Goal: Task Accomplishment & Management: Use online tool/utility

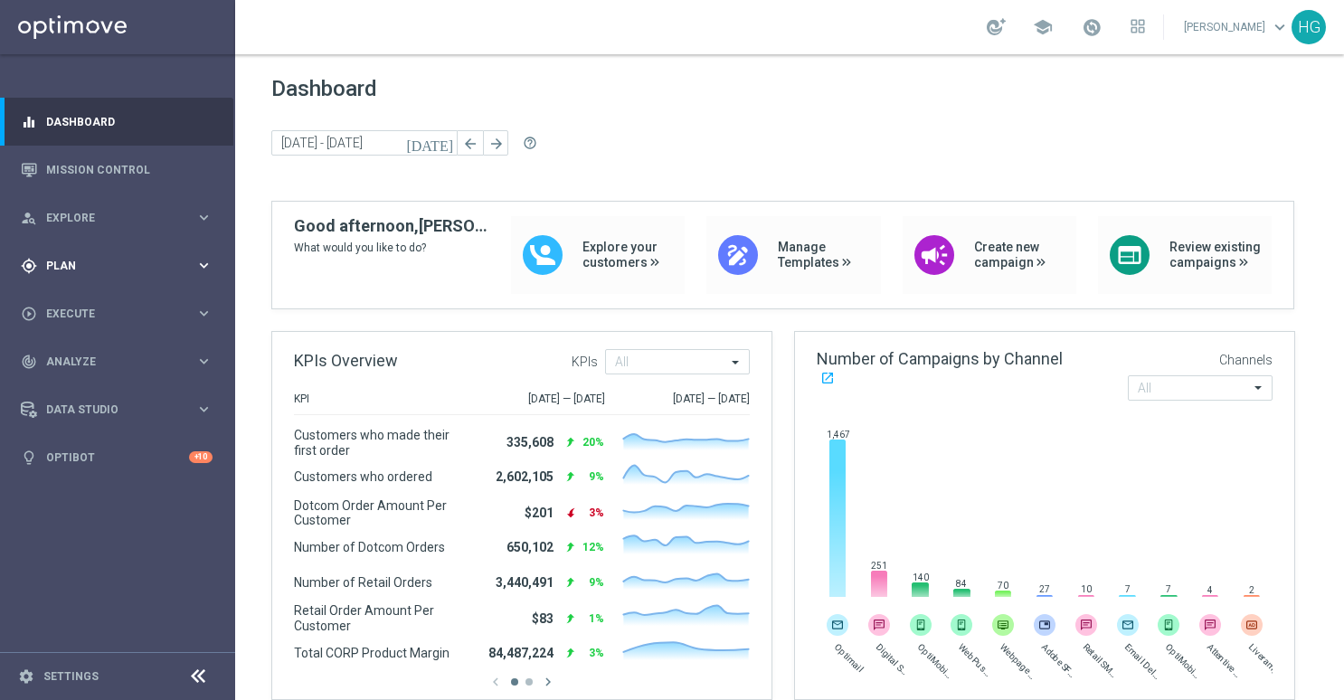
click at [97, 264] on span "Plan" at bounding box center [120, 265] width 149 height 11
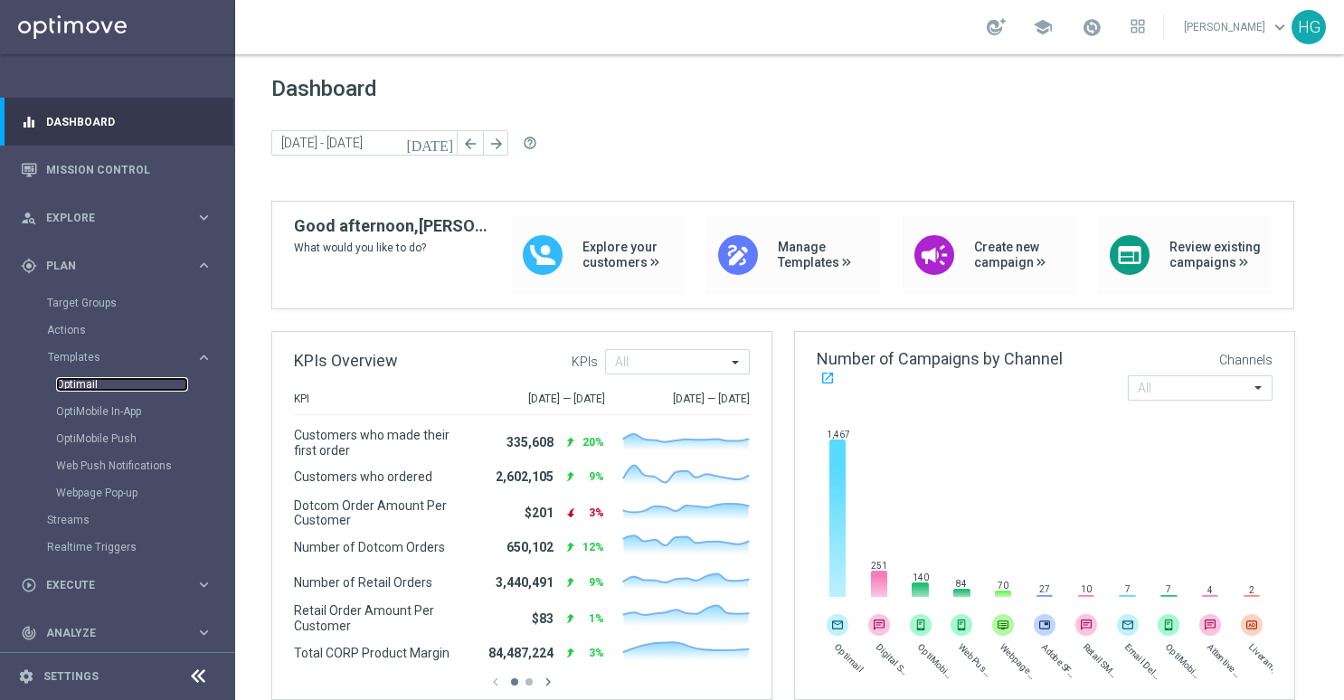
click at [86, 391] on link "Optimail" at bounding box center [122, 384] width 132 height 14
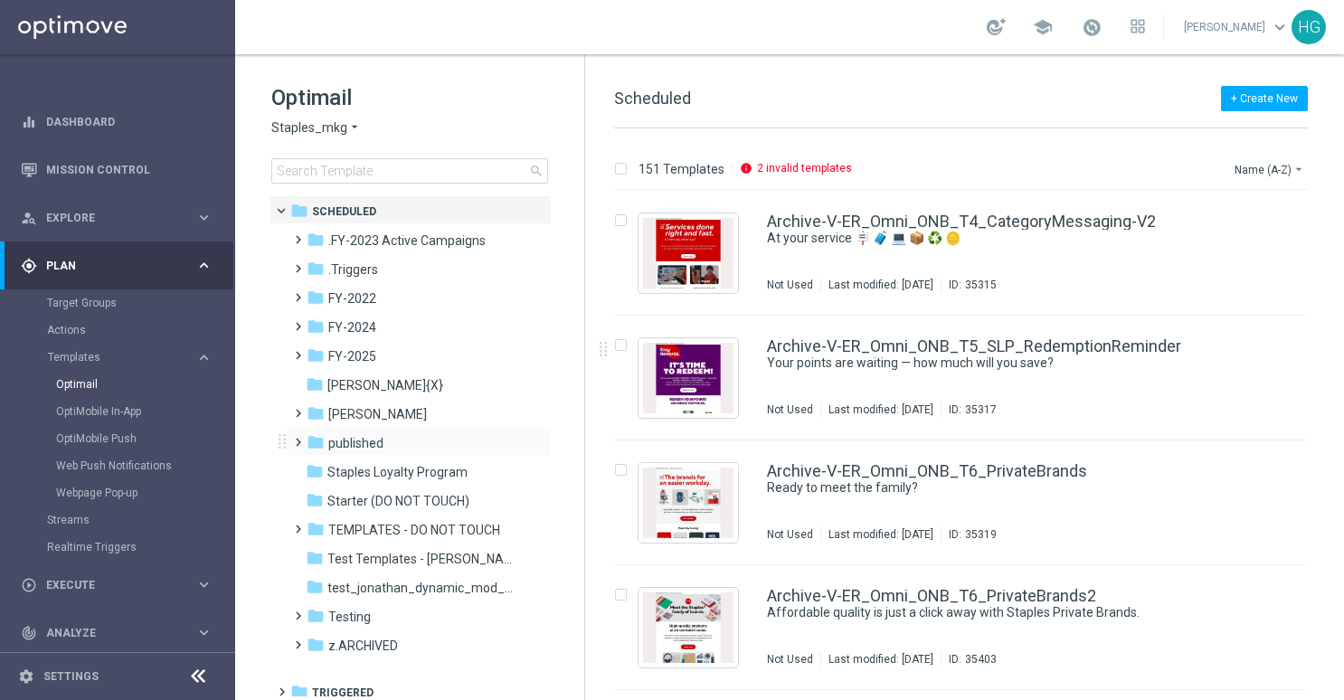
click at [362, 428] on div "folder published more_vert" at bounding box center [419, 441] width 266 height 29
click at [345, 445] on span "published" at bounding box center [355, 443] width 55 height 16
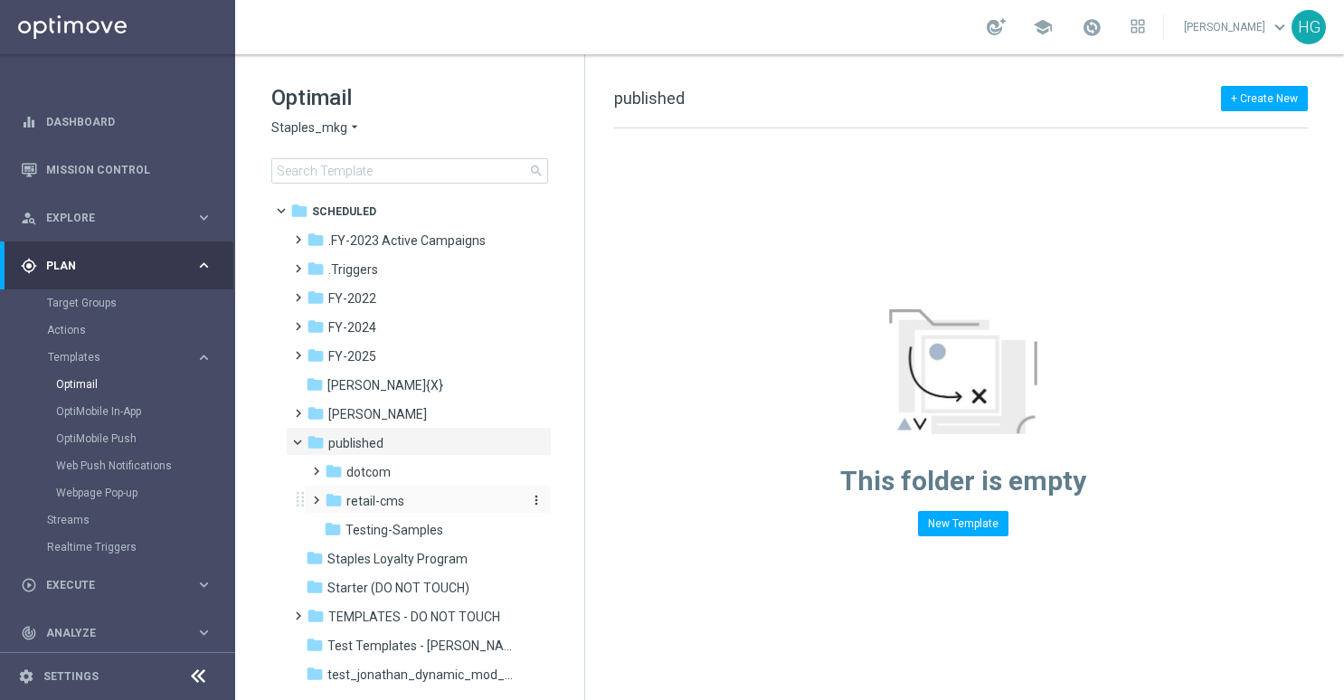
click at [374, 494] on span "retail-cms" at bounding box center [375, 501] width 58 height 16
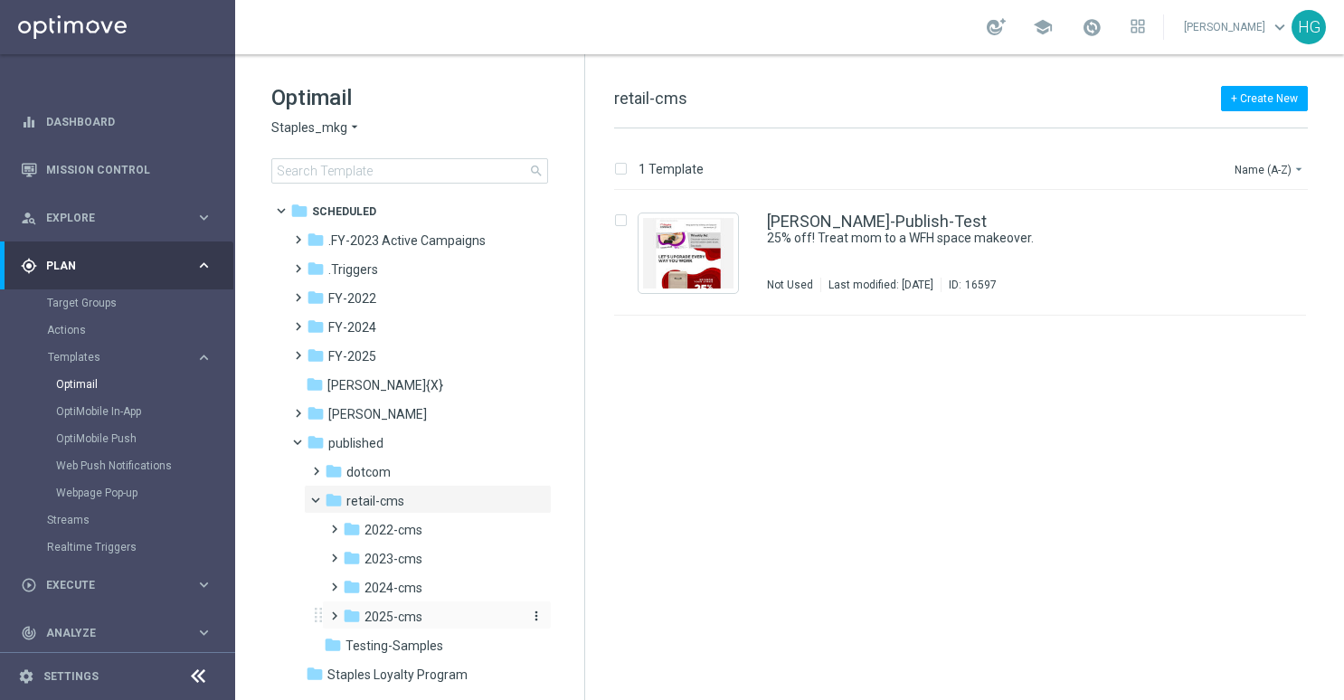
click at [409, 620] on span "2025-cms" at bounding box center [393, 617] width 58 height 16
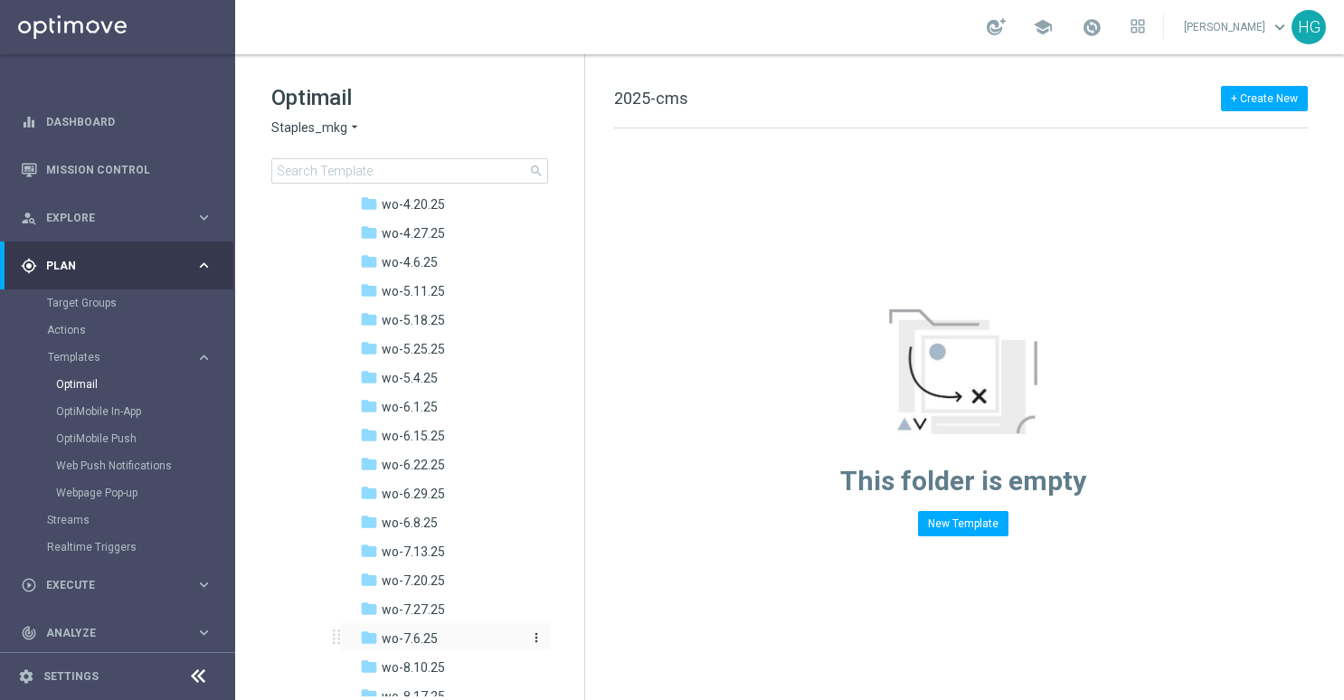
scroll to position [1085, 0]
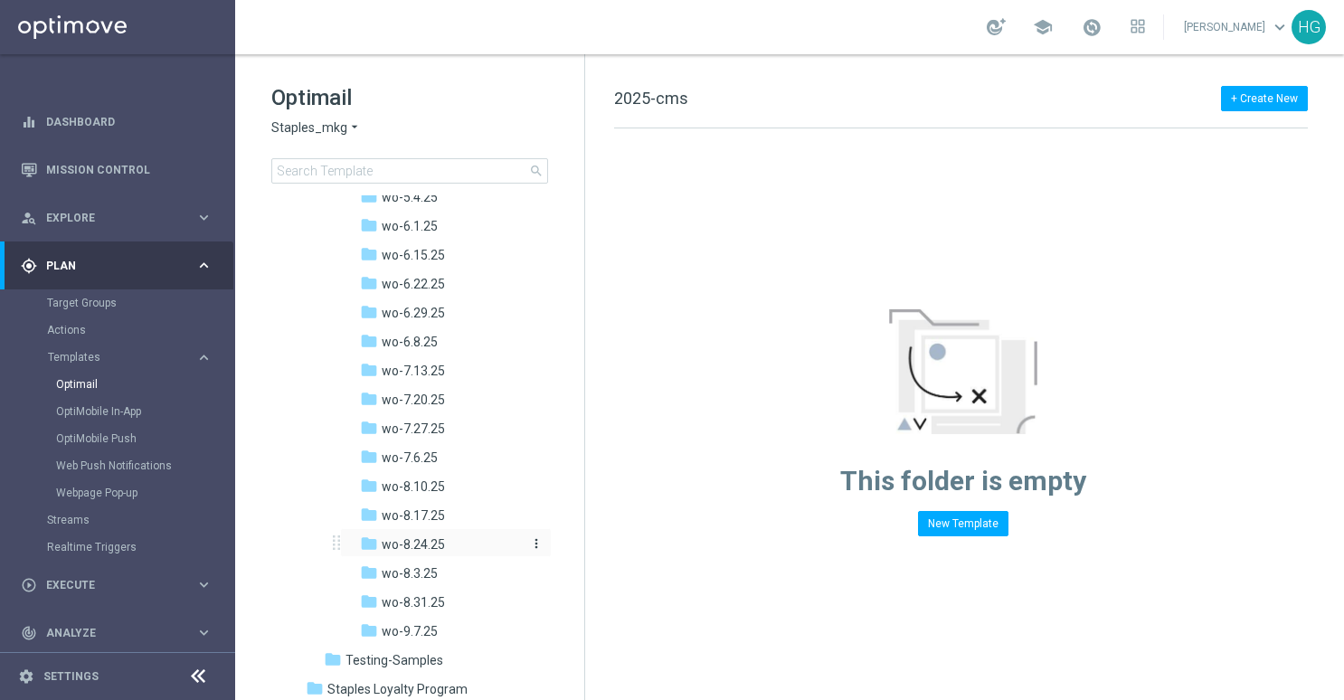
click at [443, 552] on span "wo-8.24.25" at bounding box center [413, 544] width 63 height 16
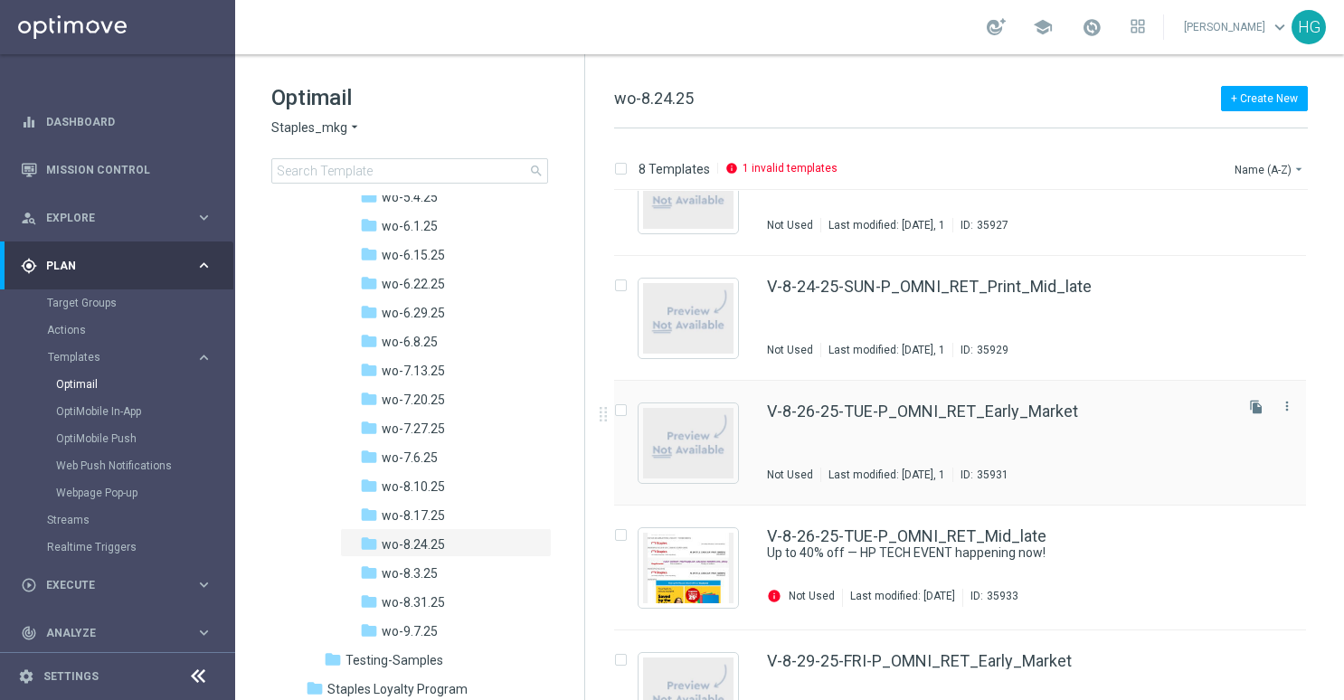
scroll to position [362, 0]
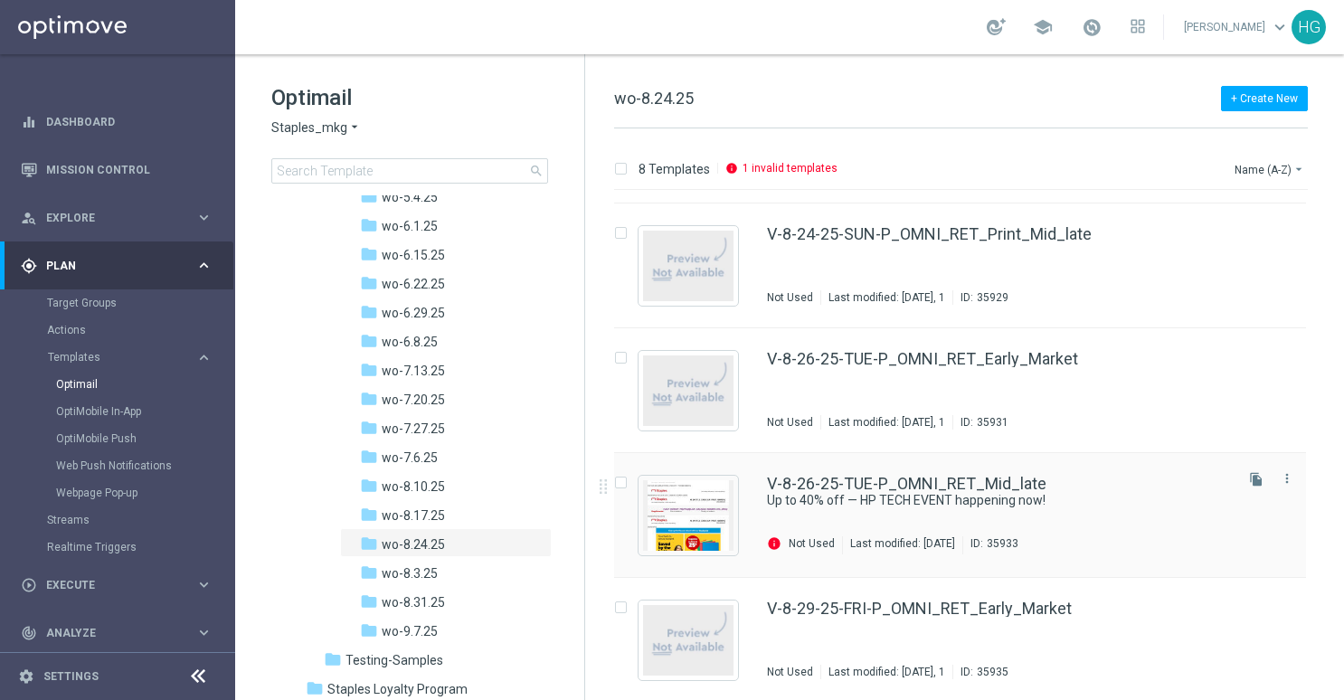
click at [1062, 509] on div "V-8-26-25-TUE-P_OMNI_RET_Mid_late Up to 40% off — HP TECH EVENT happening now! …" at bounding box center [998, 515] width 463 height 79
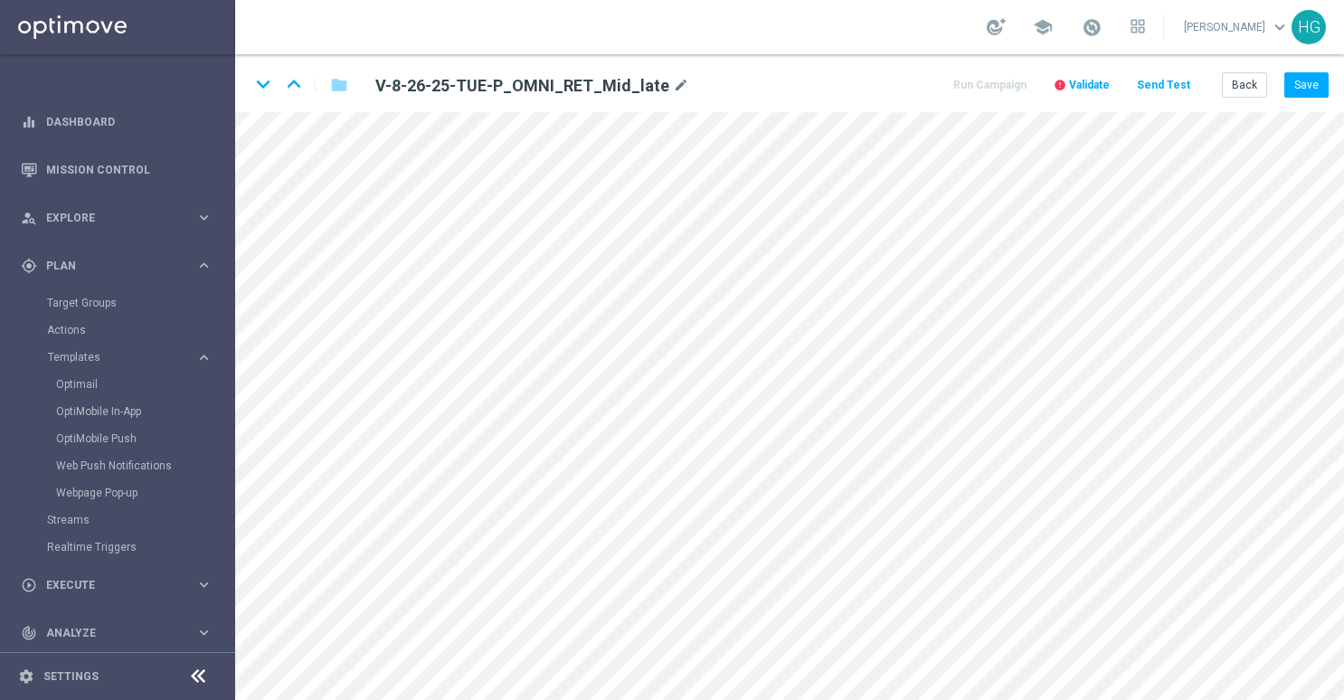
click at [1092, 80] on span "Validate" at bounding box center [1089, 85] width 41 height 13
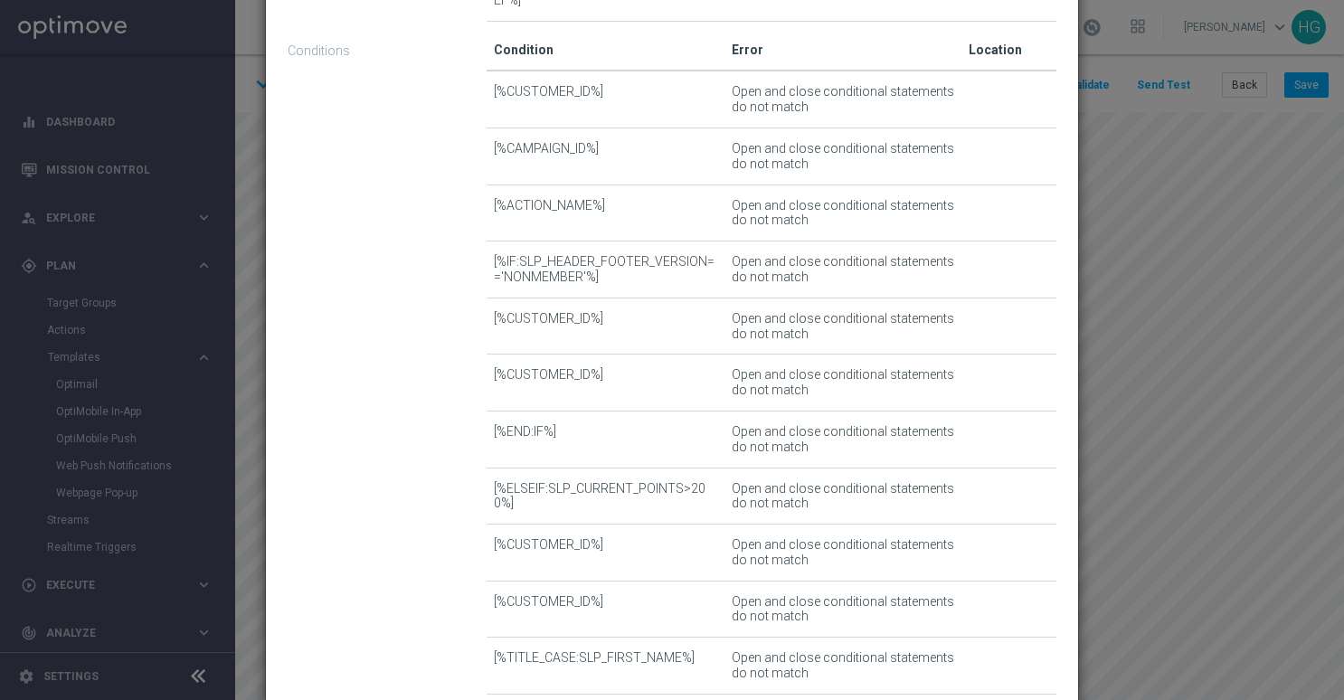
scroll to position [633, 0]
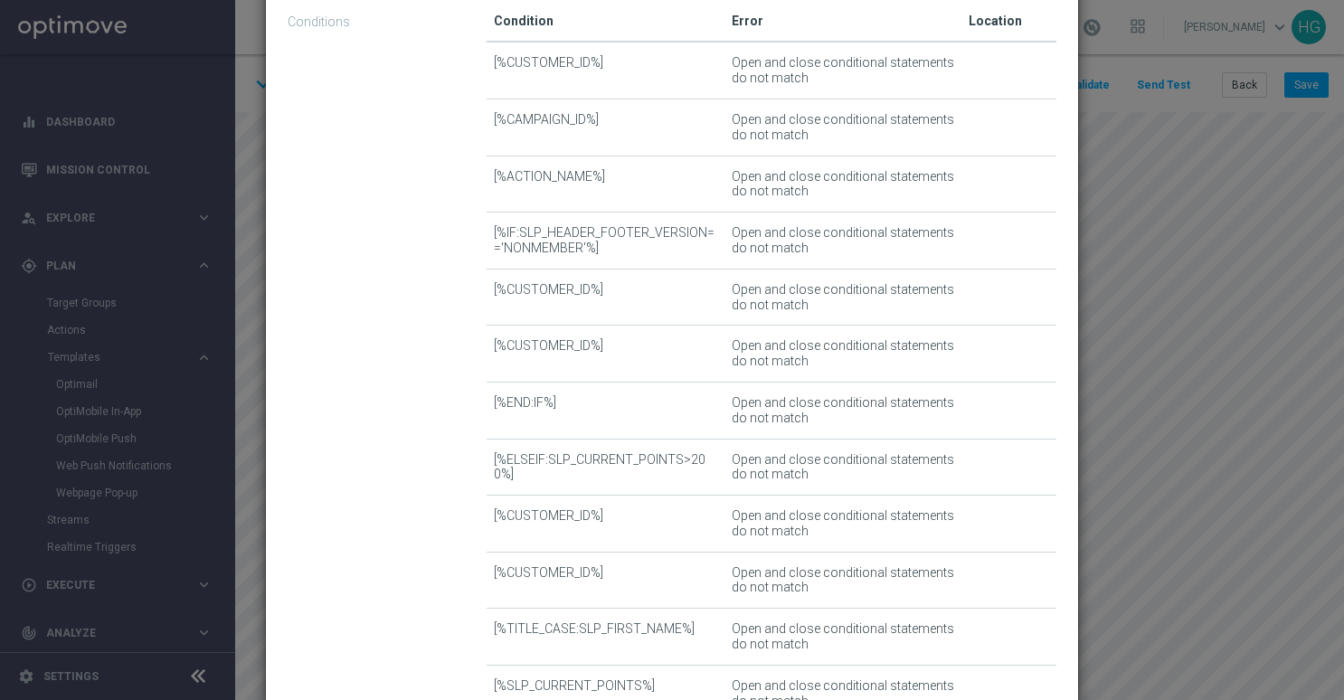
click at [1119, 141] on div "Template Validation error Invalid template This template contains errors, preve…" at bounding box center [672, 350] width 1344 height 700
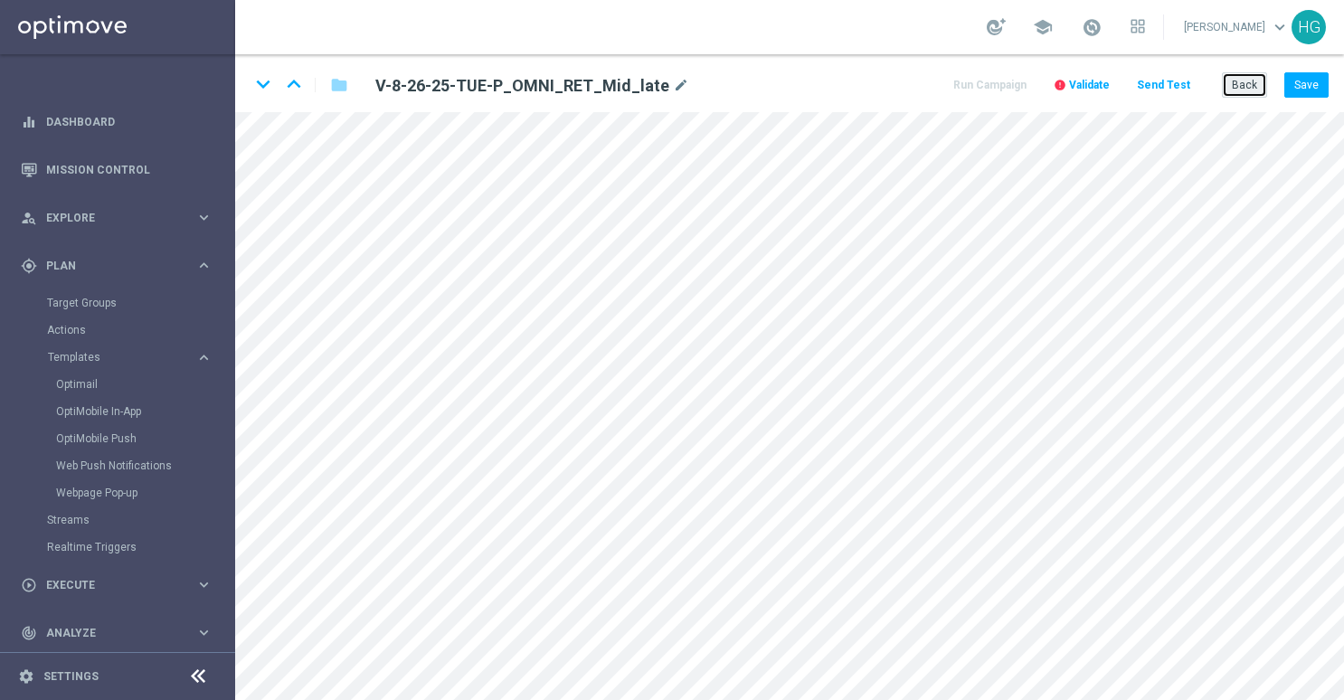
click at [1255, 81] on button "Back" at bounding box center [1244, 84] width 45 height 25
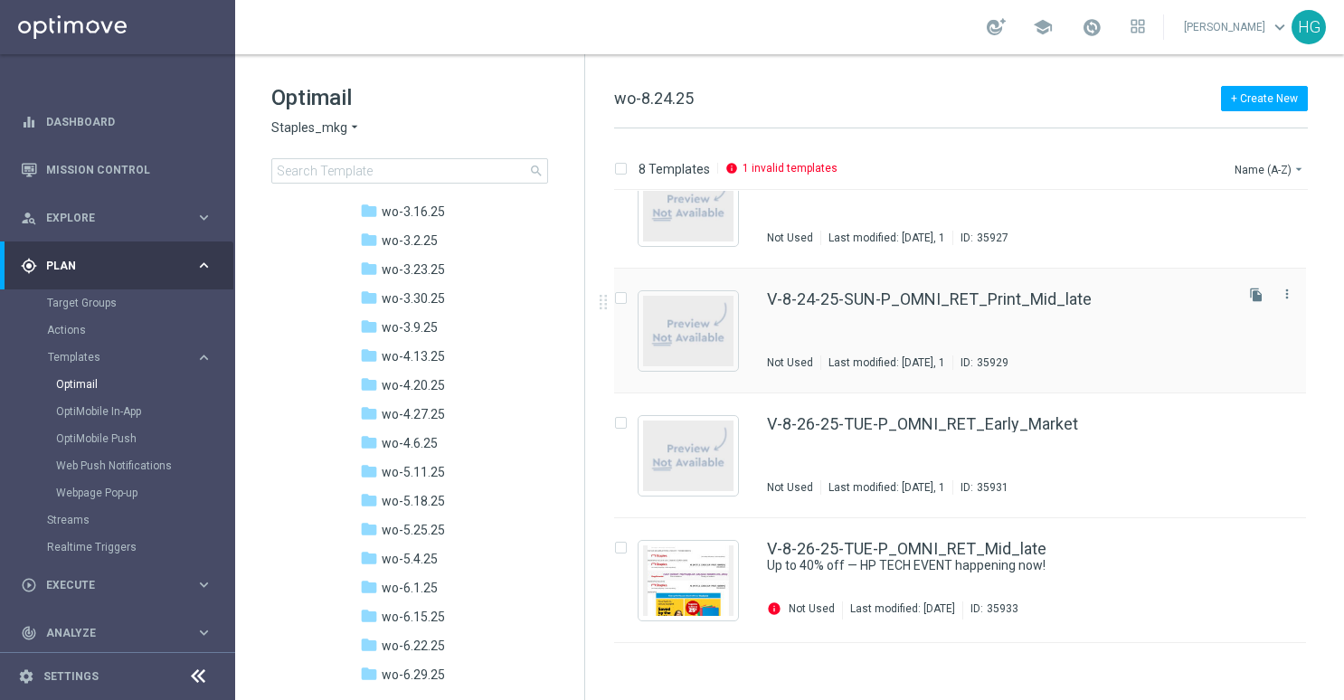
scroll to position [362, 0]
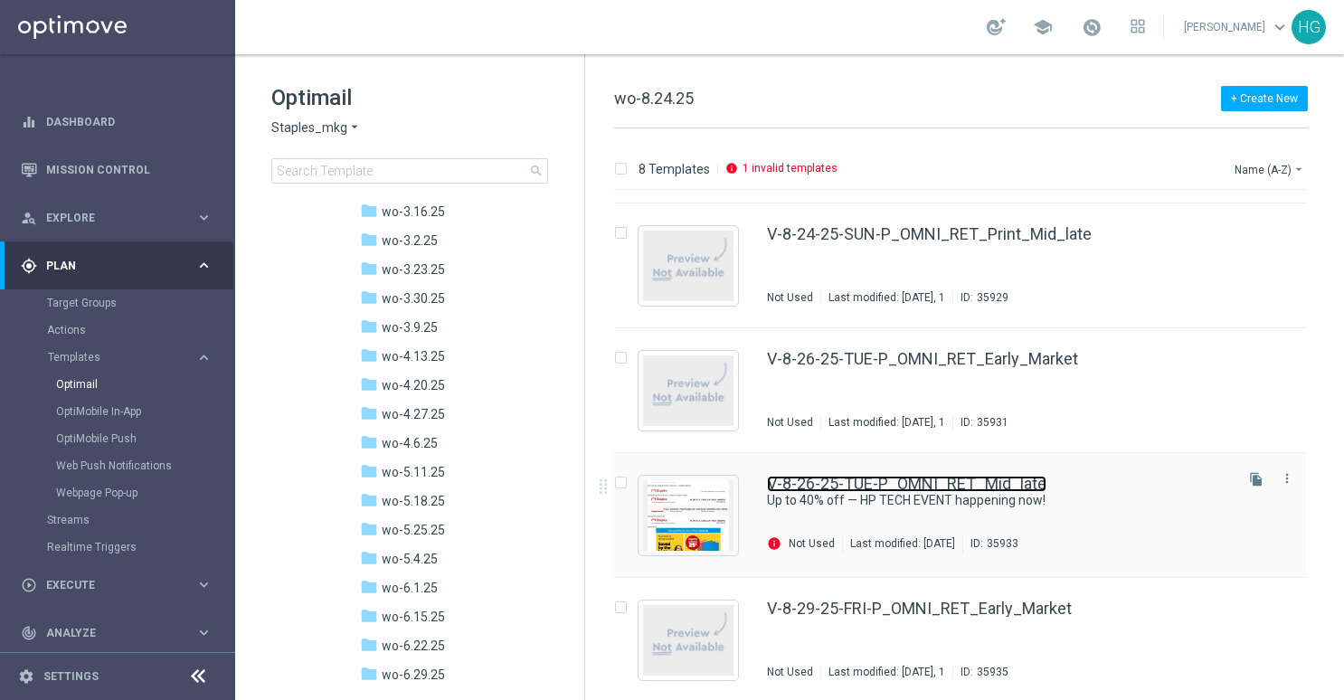
click at [892, 482] on link "V-8-26-25-TUE-P_OMNI_RET_Mid_late" at bounding box center [906, 484] width 279 height 16
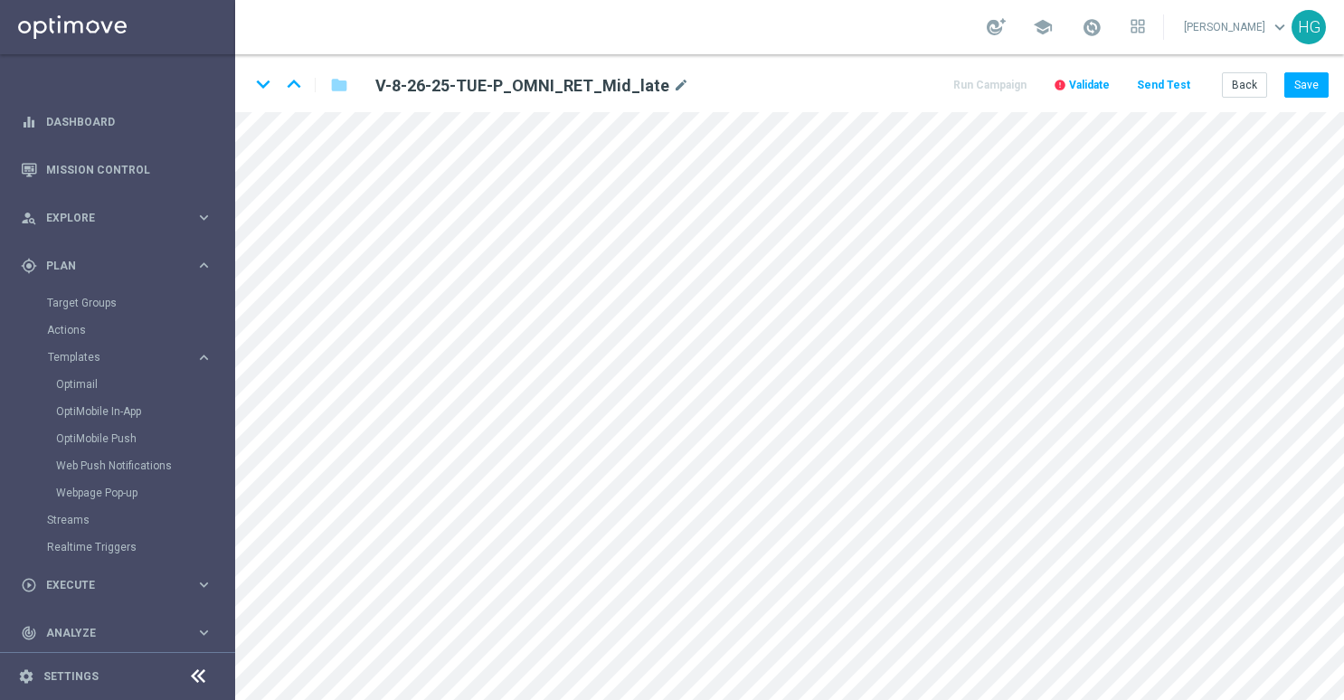
click at [1089, 80] on span "Validate" at bounding box center [1089, 85] width 41 height 13
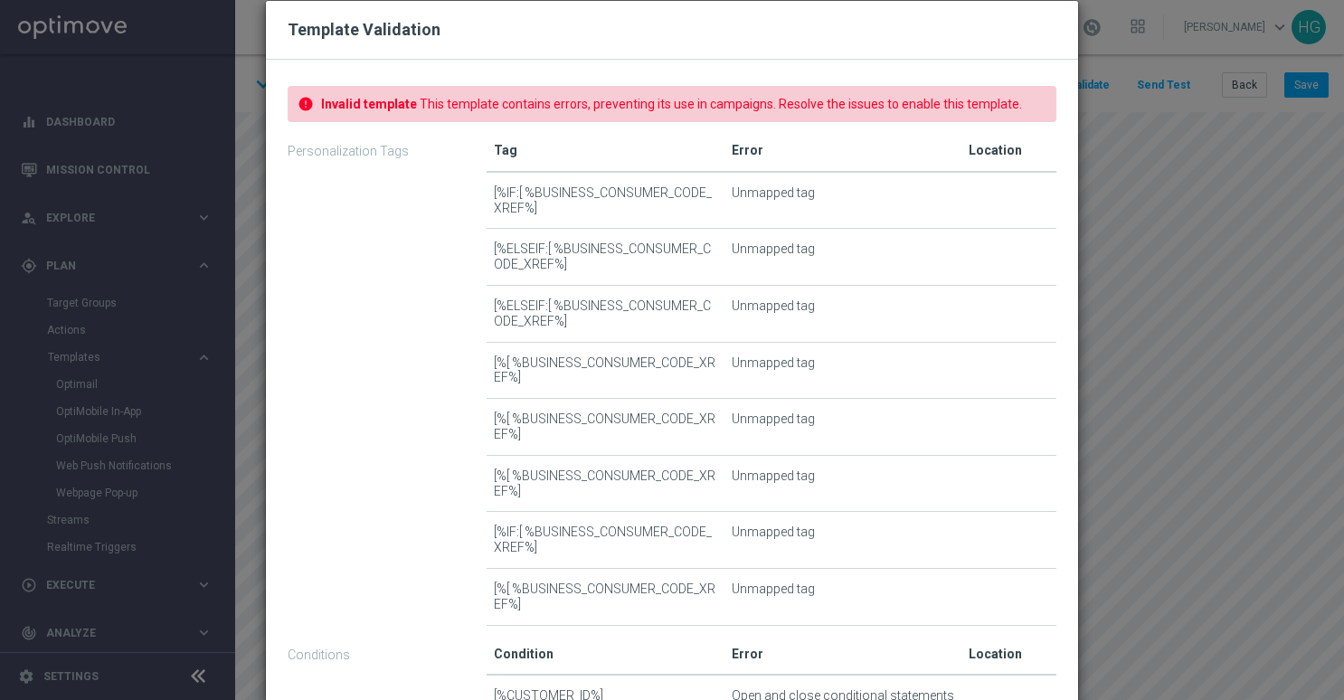
click at [1108, 118] on div "Template Validation error Invalid template This template contains errors, preve…" at bounding box center [672, 350] width 1344 height 700
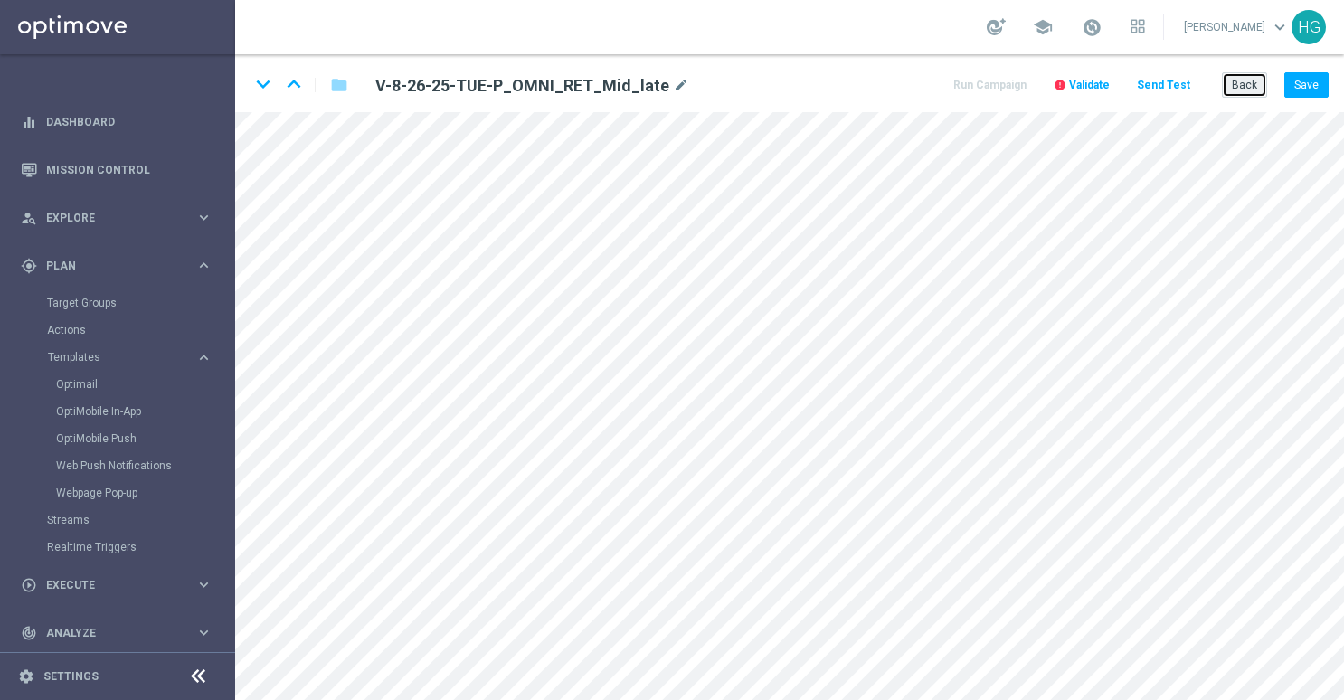
click at [1261, 85] on button "Back" at bounding box center [1244, 84] width 45 height 25
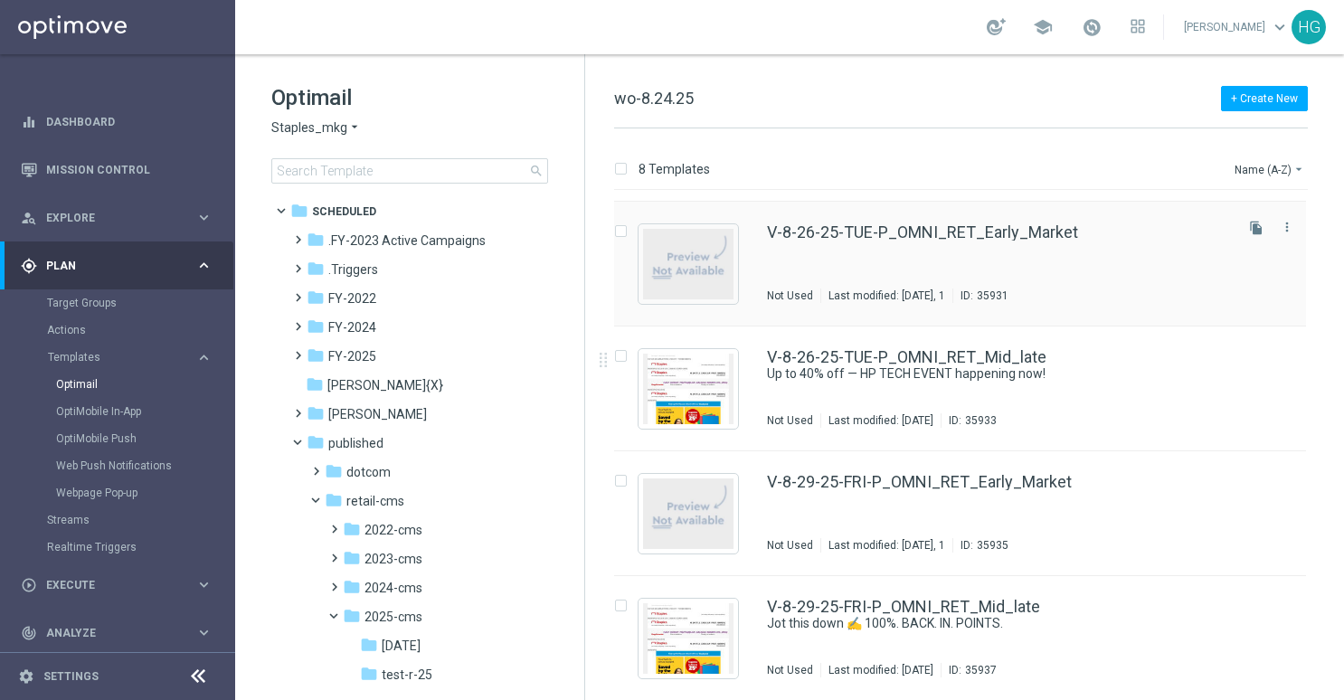
scroll to position [488, 0]
click at [899, 362] on link "V-8-26-25-TUE-P_OMNI_RET_Mid_late" at bounding box center [906, 357] width 279 height 16
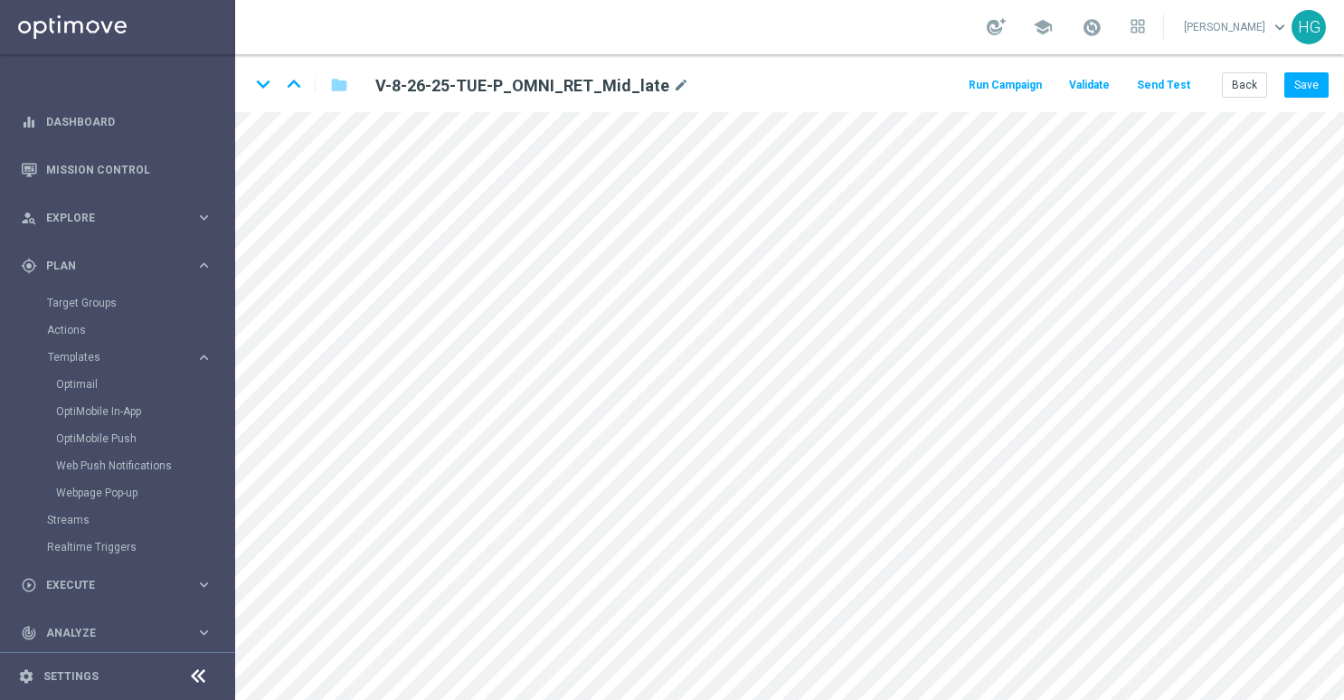
click at [1159, 80] on button "Send Test" at bounding box center [1163, 85] width 59 height 24
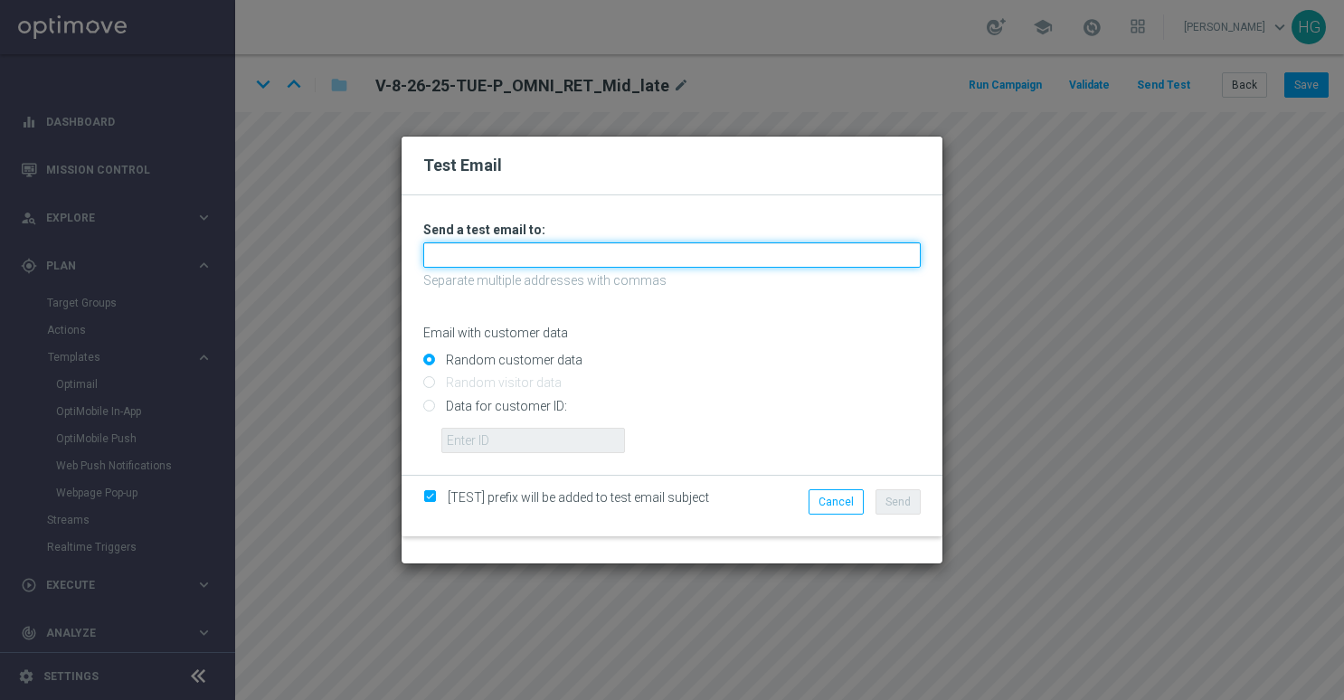
click at [613, 255] on input "text" at bounding box center [671, 254] width 497 height 25
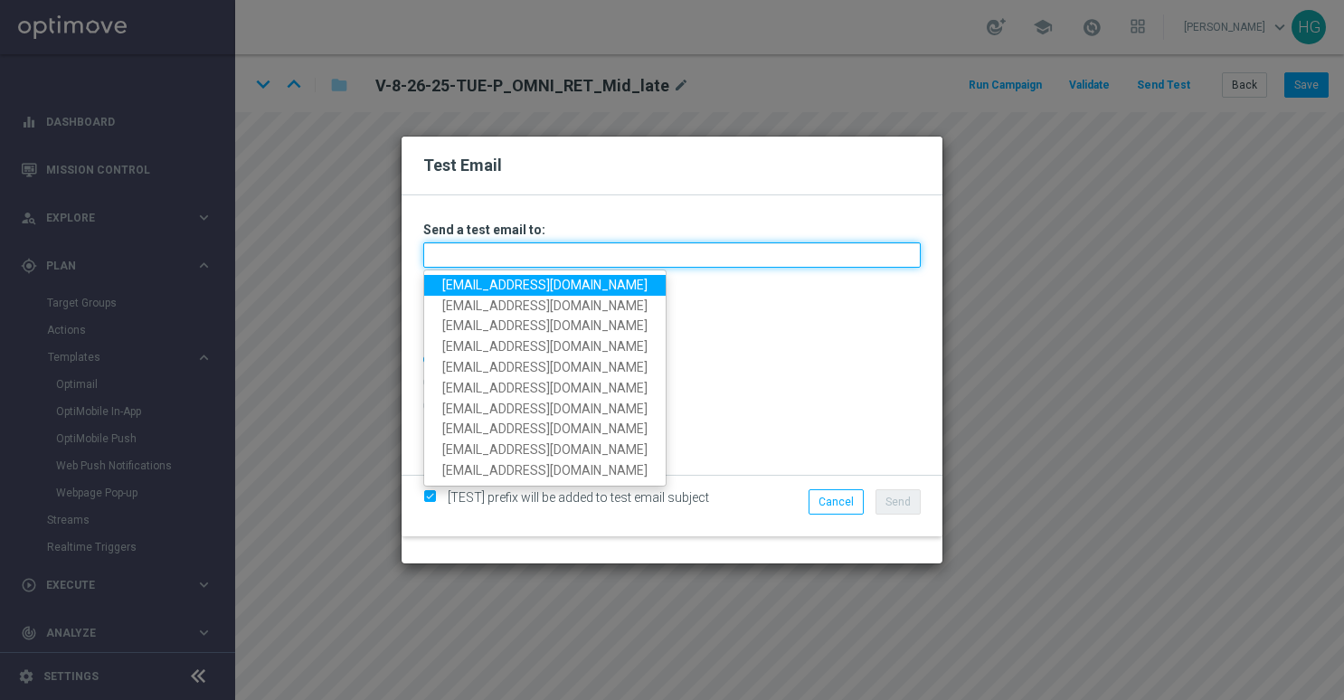
paste input "[EMAIL_ADDRESS][DOMAIN_NAME]"
type input "[EMAIL_ADDRESS][DOMAIN_NAME]"
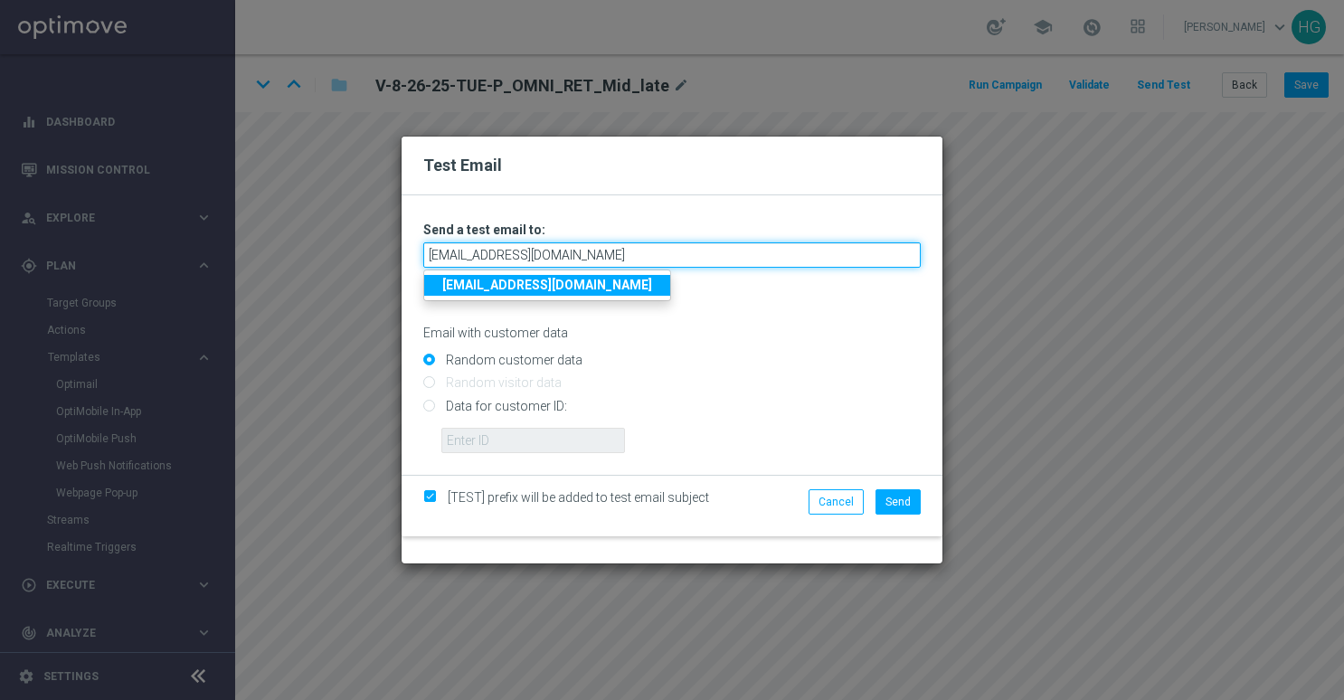
type input "[EMAIL_ADDRESS][DOMAIN_NAME]"
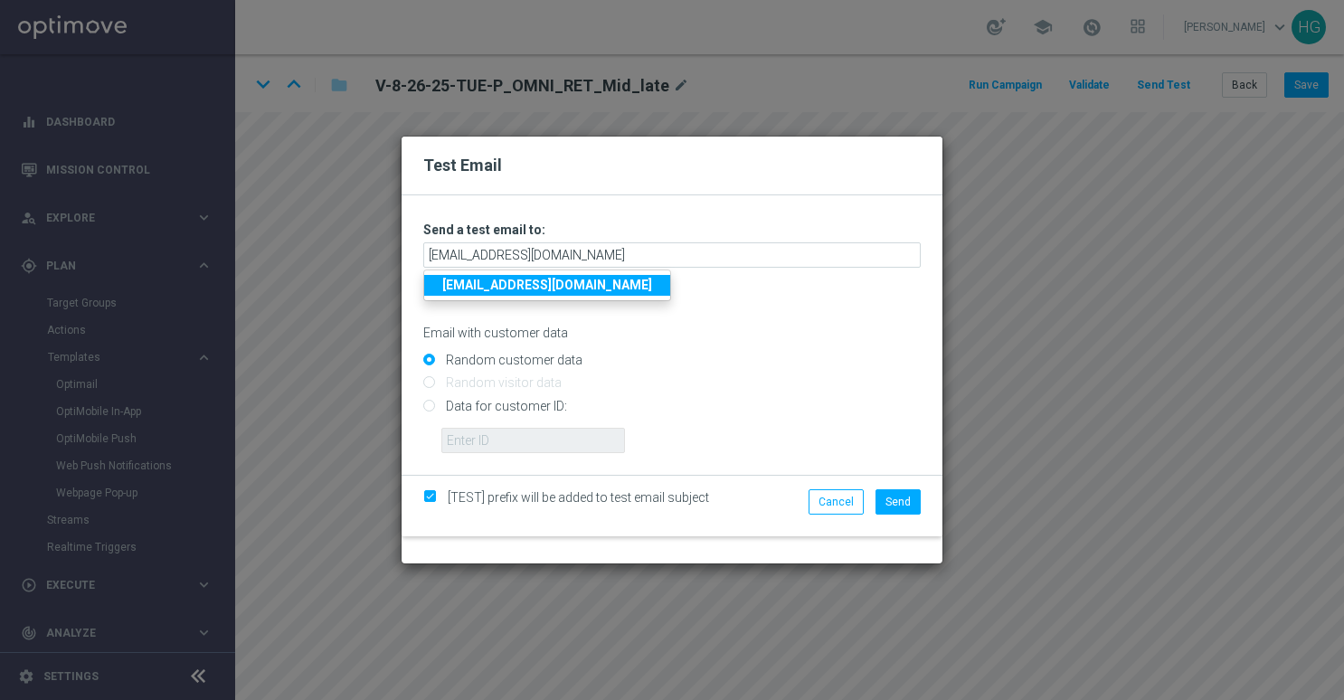
click at [537, 409] on input "Data for customer ID:" at bounding box center [671, 413] width 497 height 25
radio input "true"
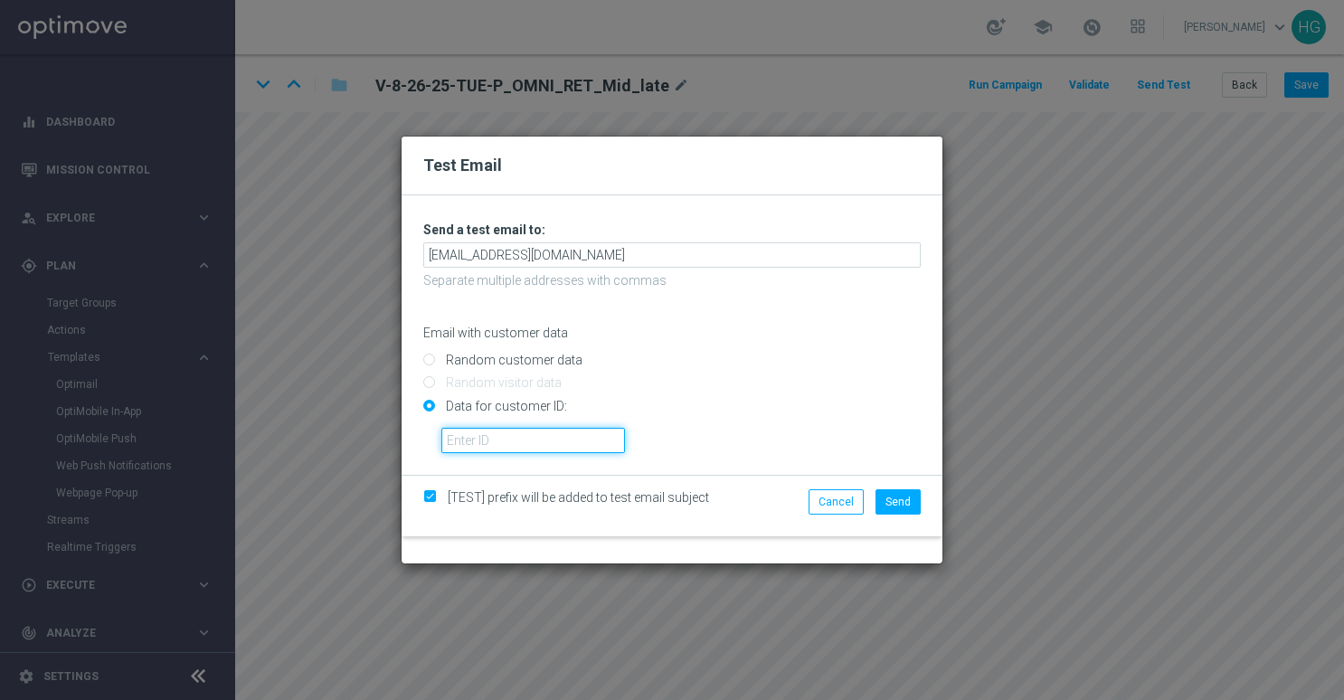
click at [534, 435] on input "text" at bounding box center [533, 440] width 184 height 25
click at [535, 444] on input "text" at bounding box center [533, 440] width 184 height 25
paste input "10002564155"
type input "10002564155"
click at [893, 501] on span "Send" at bounding box center [897, 502] width 25 height 13
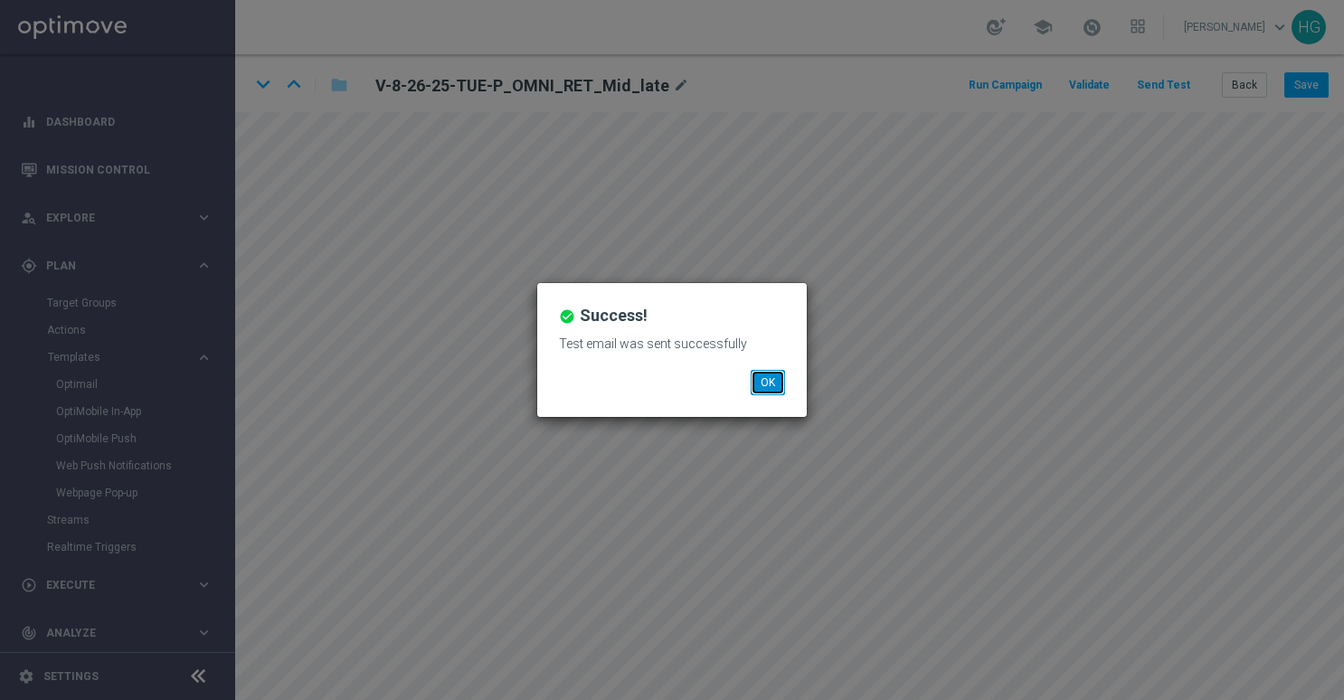
click at [765, 383] on button "OK" at bounding box center [768, 382] width 34 height 25
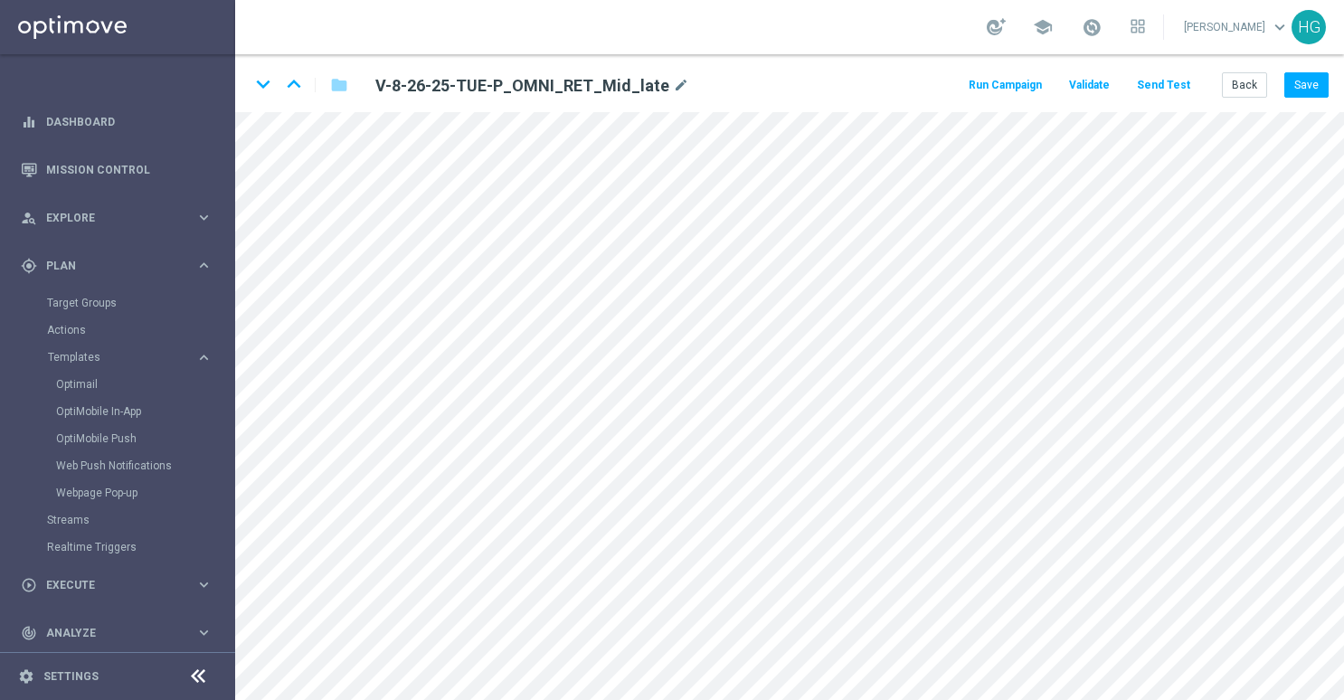
click at [1178, 88] on button "Send Test" at bounding box center [1163, 85] width 59 height 24
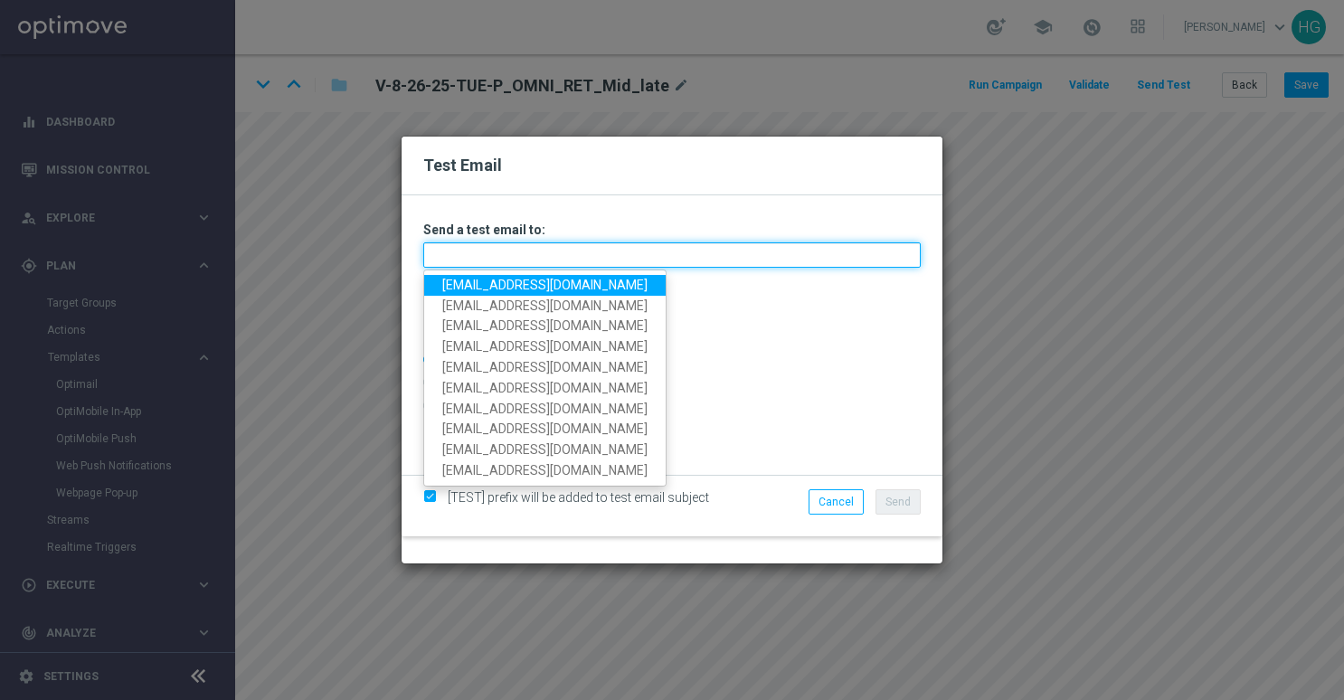
click at [637, 251] on input "text" at bounding box center [671, 254] width 497 height 25
paste input "[EMAIL_ADDRESS][DOMAIN_NAME]"
type input "[EMAIL_ADDRESS][DOMAIN_NAME]"
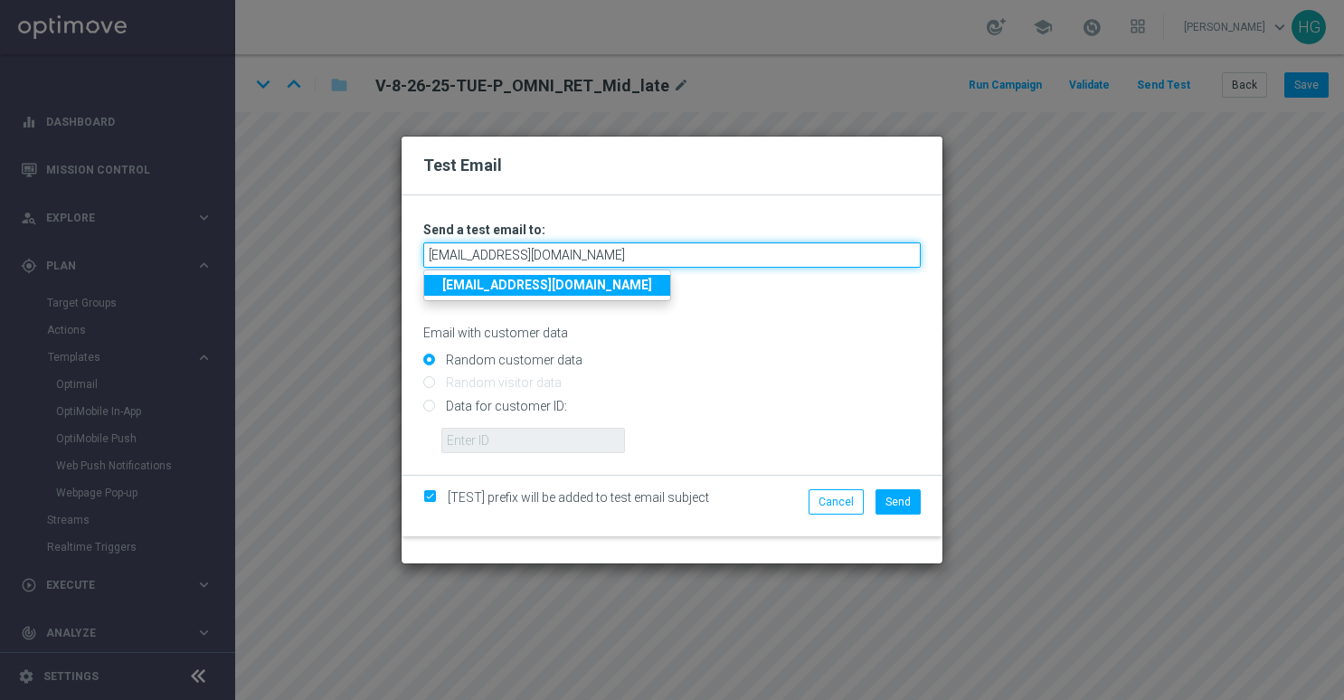
type input "[EMAIL_ADDRESS][DOMAIN_NAME]"
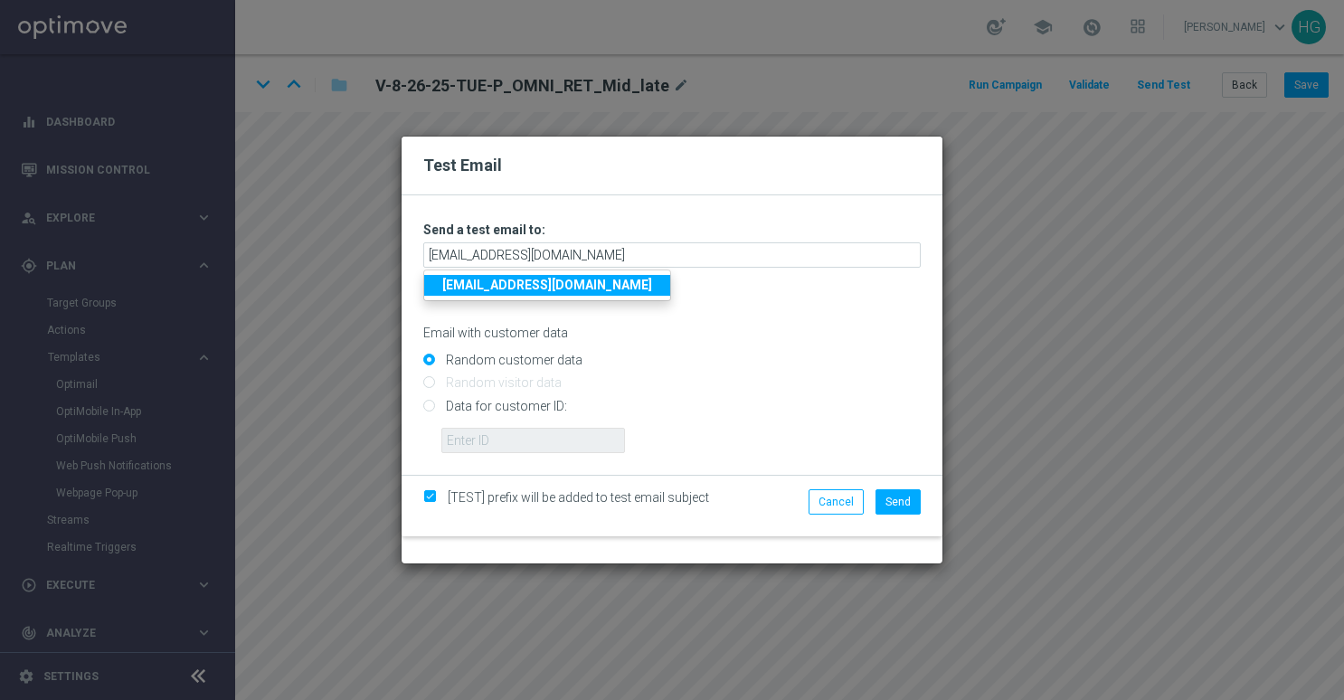
click at [524, 405] on input "Data for customer ID:" at bounding box center [671, 413] width 497 height 25
radio input "true"
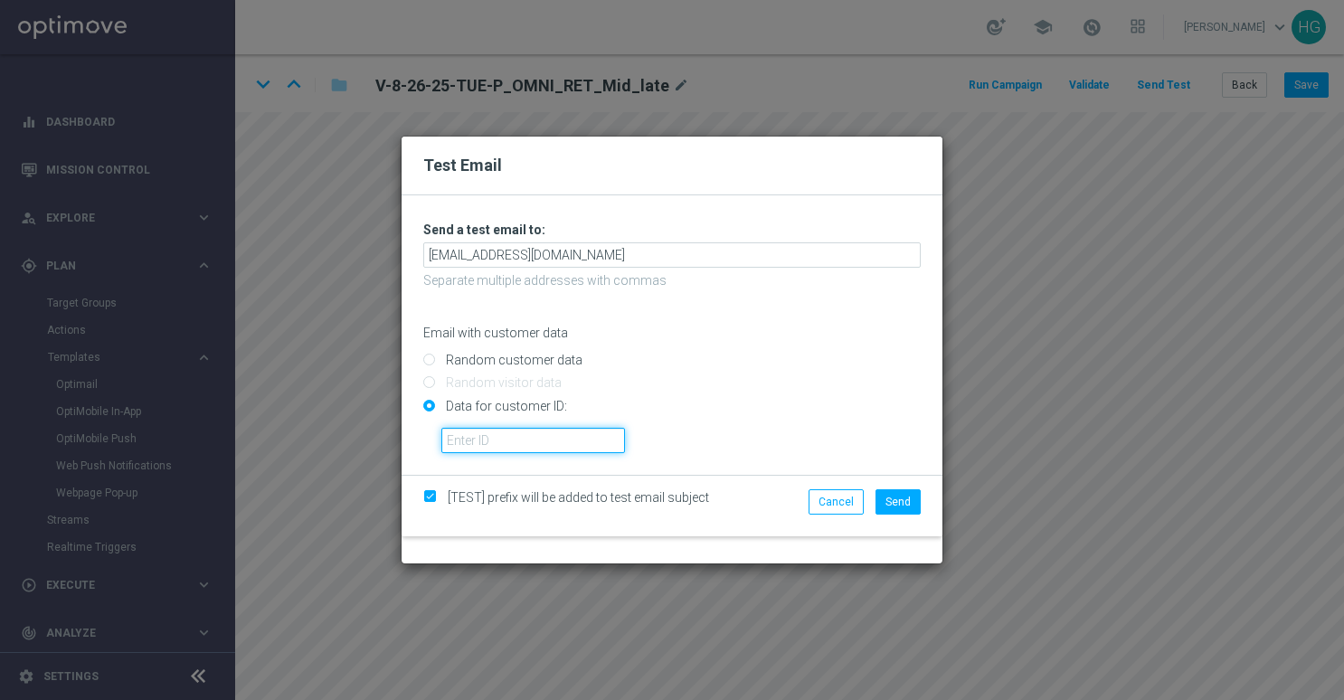
click at [524, 431] on input "text" at bounding box center [533, 440] width 184 height 25
click at [499, 443] on input "text" at bounding box center [533, 440] width 184 height 25
paste input "10000024919"
type input "10000024919"
click at [911, 496] on span "Send" at bounding box center [897, 502] width 25 height 13
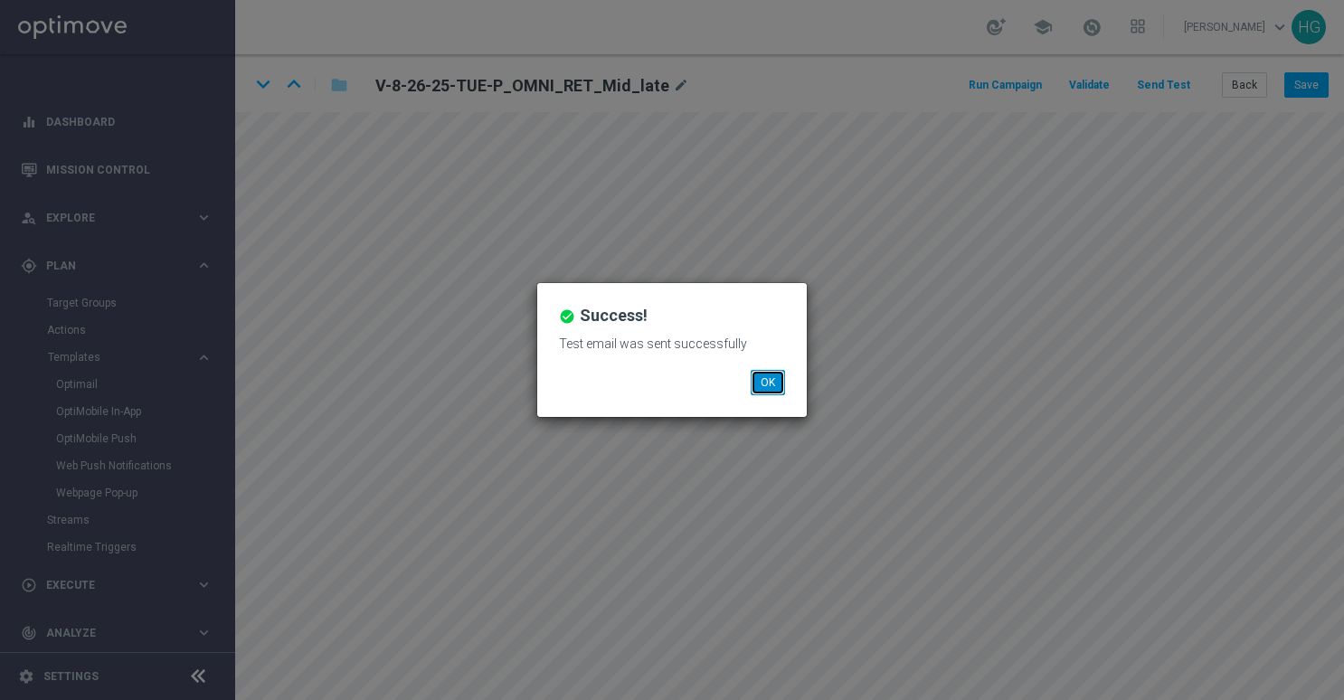
click at [767, 384] on button "OK" at bounding box center [768, 382] width 34 height 25
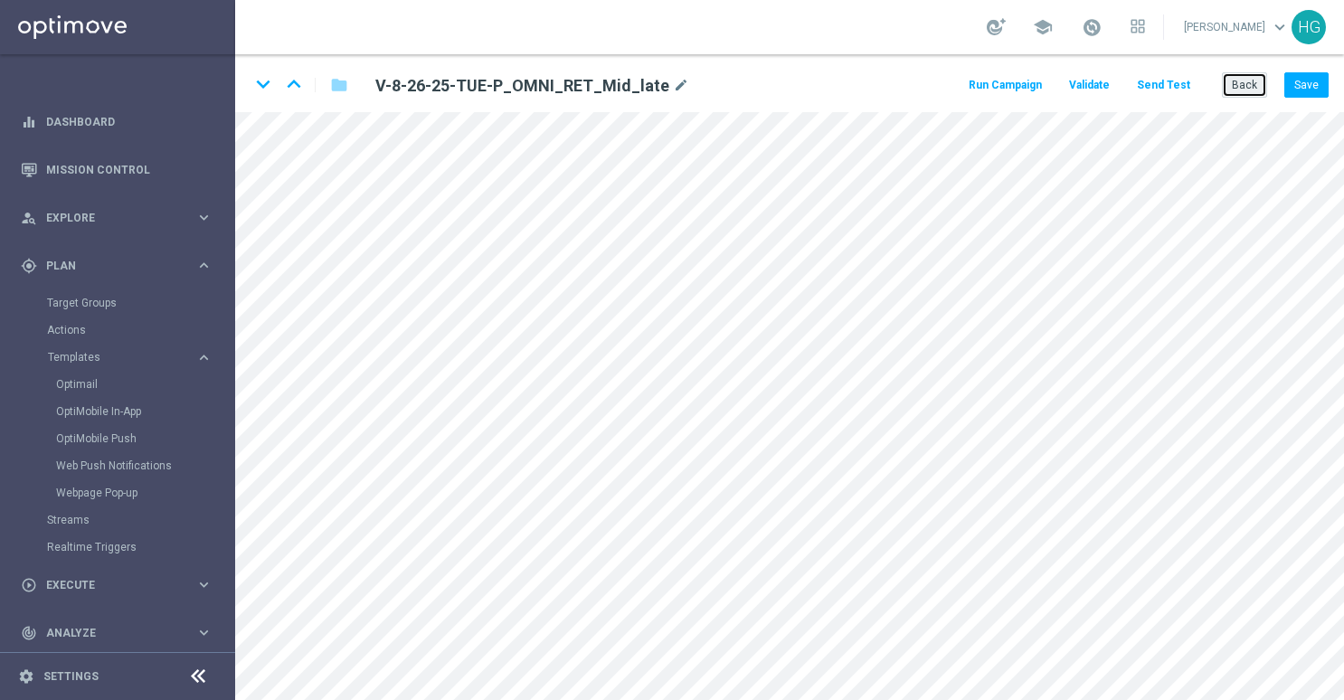
click at [1247, 83] on button "Back" at bounding box center [1244, 84] width 45 height 25
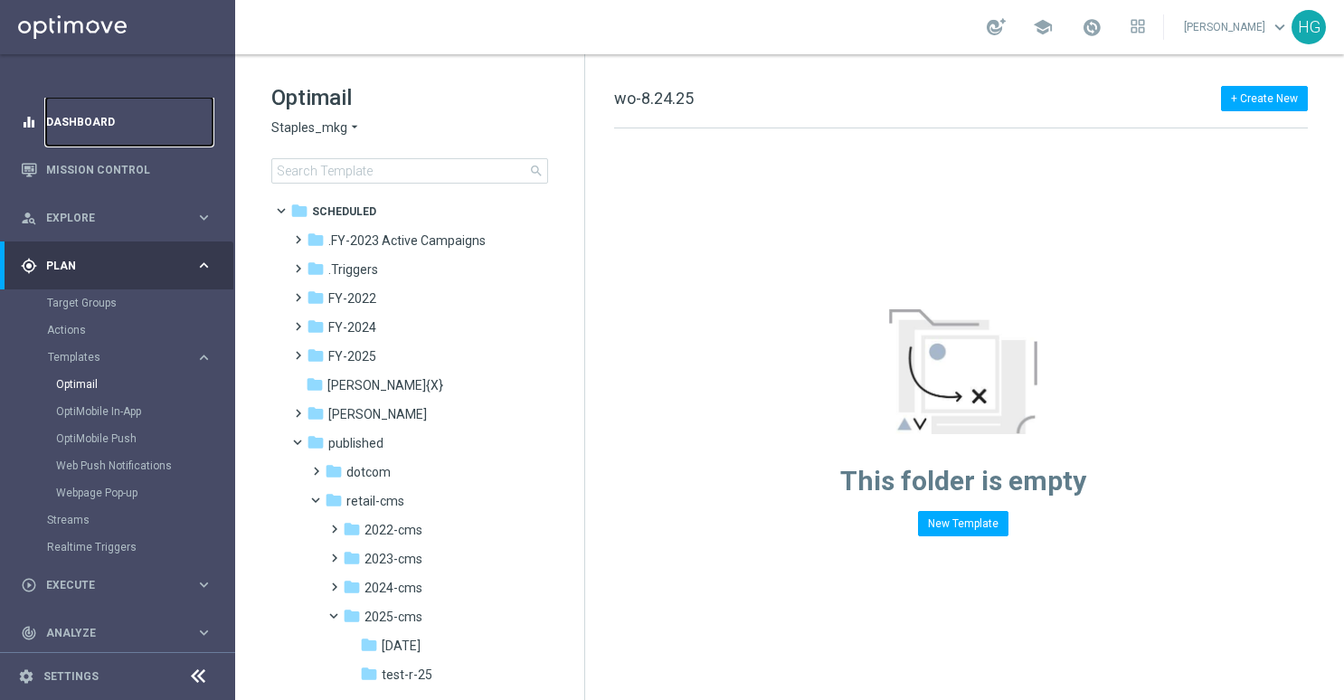
click at [71, 128] on link "Dashboard" at bounding box center [129, 122] width 166 height 48
